Goal: Find specific page/section: Find specific page/section

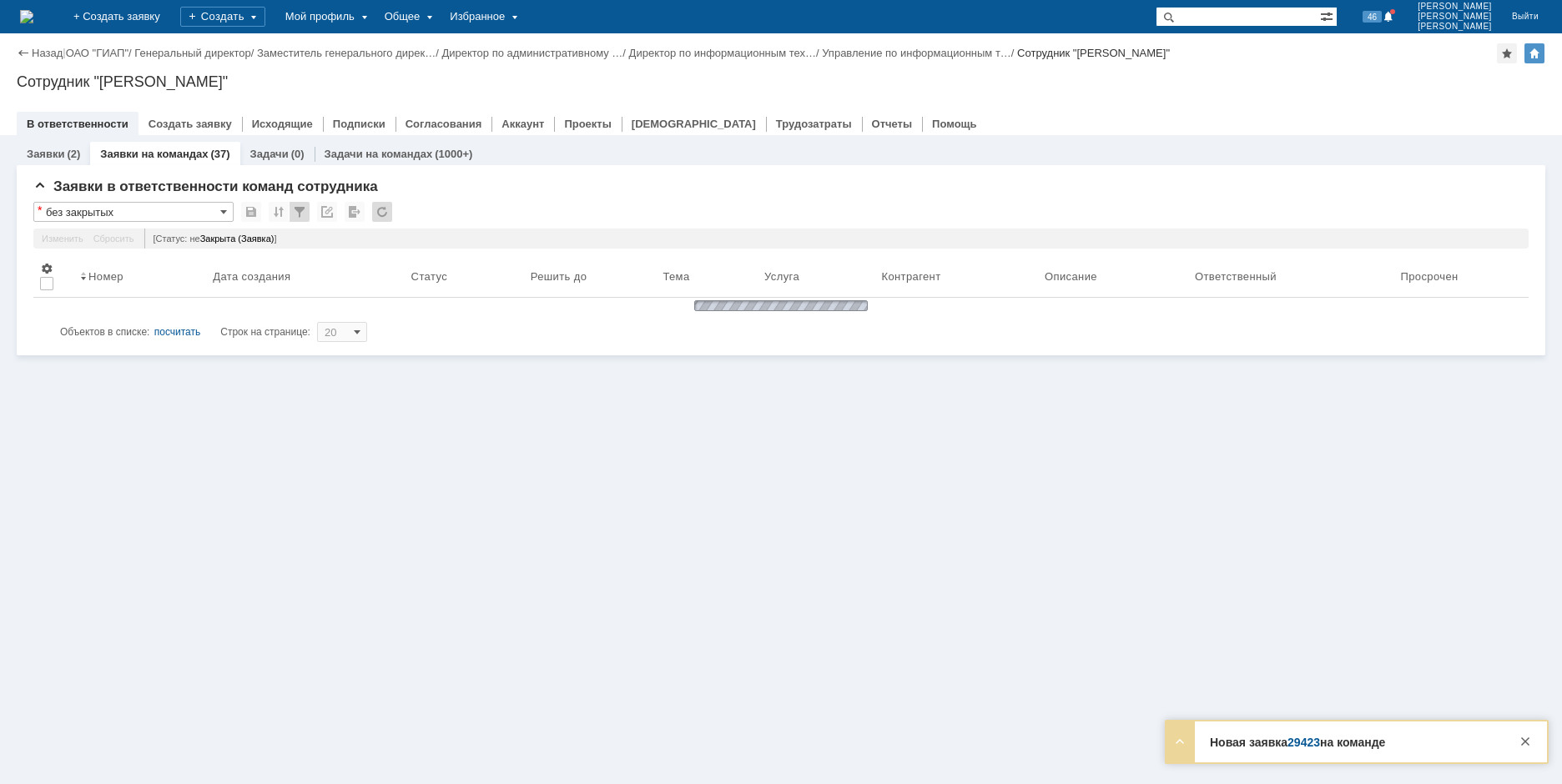
click at [33, 10] on img at bounding box center [27, 17] width 14 height 14
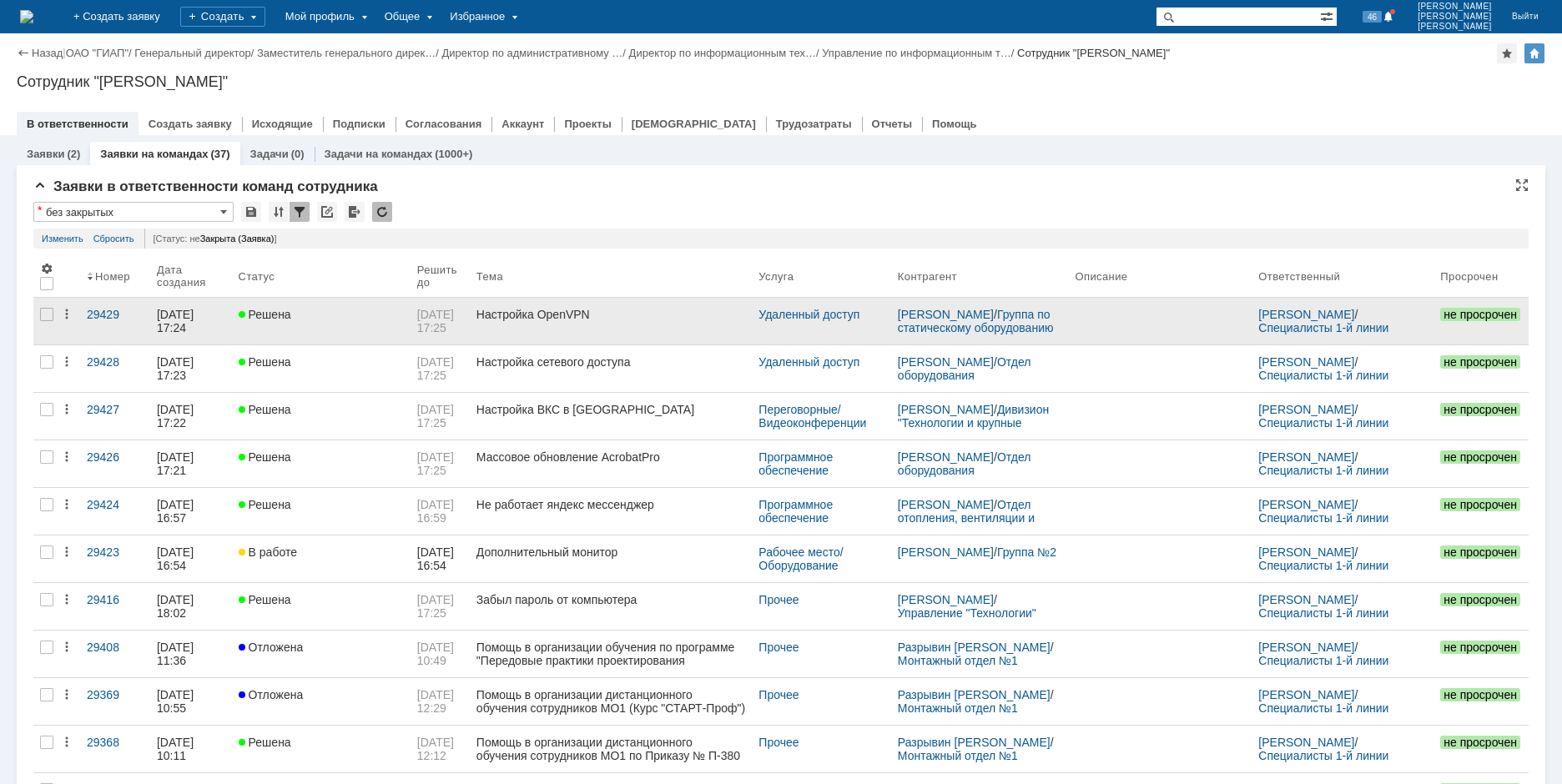
click at [598, 309] on div "Настройка OpenVPN" at bounding box center [611, 314] width 269 height 14
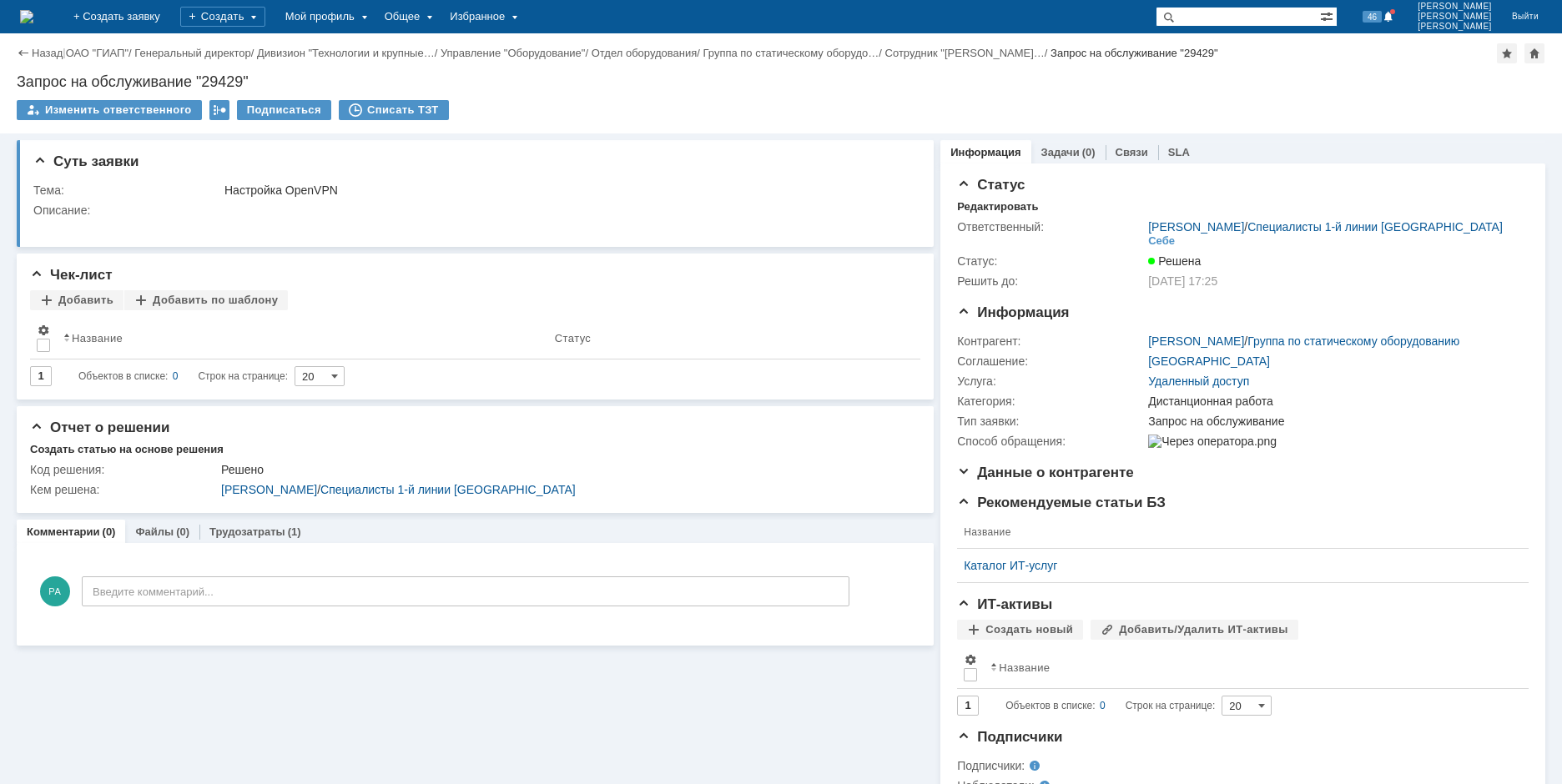
click at [33, 17] on img at bounding box center [27, 17] width 14 height 14
